Goal: Task Accomplishment & Management: Use online tool/utility

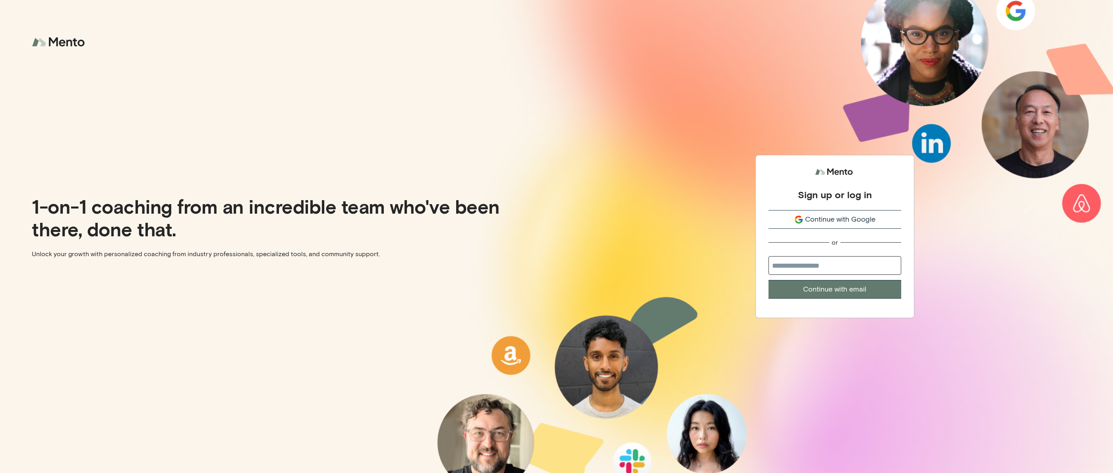
click at [801, 210] on button "Continue with Google" at bounding box center [834, 219] width 133 height 19
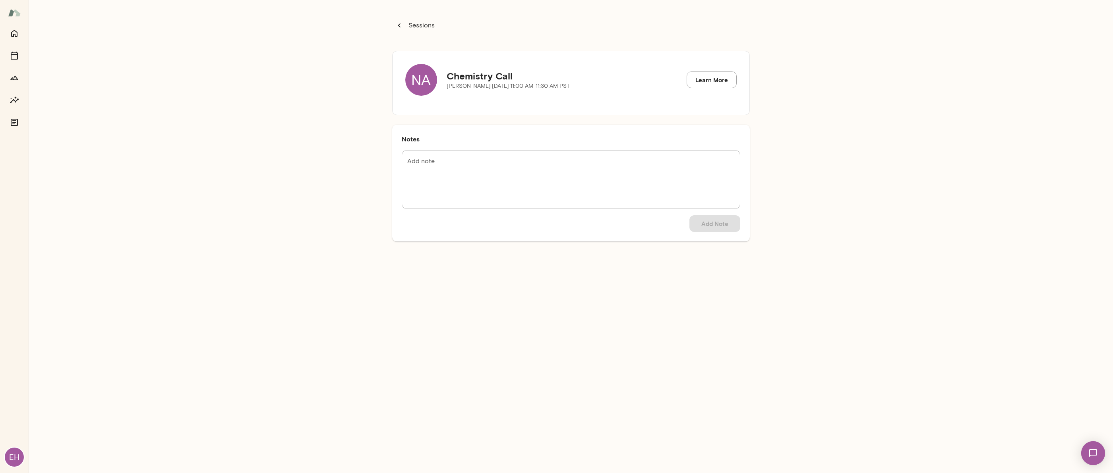
click at [505, 211] on div "Add note * Add note Add Note" at bounding box center [571, 191] width 339 height 82
click at [500, 184] on textarea "Add note" at bounding box center [570, 180] width 327 height 46
type textarea "**********"
click at [724, 227] on button "Add Note" at bounding box center [714, 223] width 51 height 17
click at [404, 28] on button "Sessions" at bounding box center [415, 25] width 47 height 16
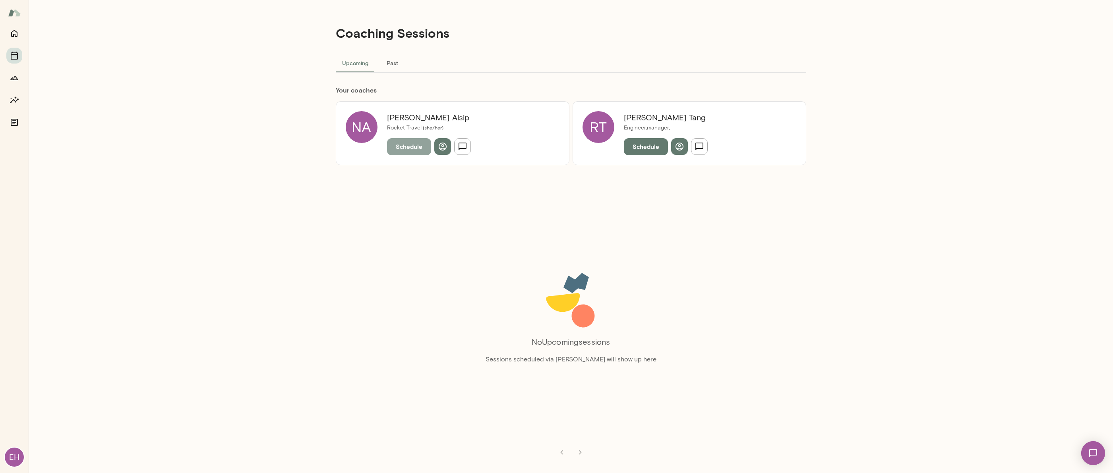
click at [409, 149] on button "Schedule" at bounding box center [409, 146] width 44 height 17
